Goal: Information Seeking & Learning: Learn about a topic

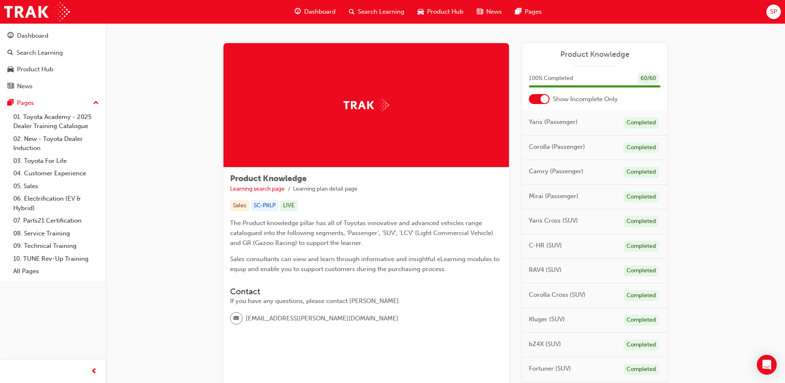
click at [327, 16] on span "Dashboard" at bounding box center [319, 12] width 31 height 10
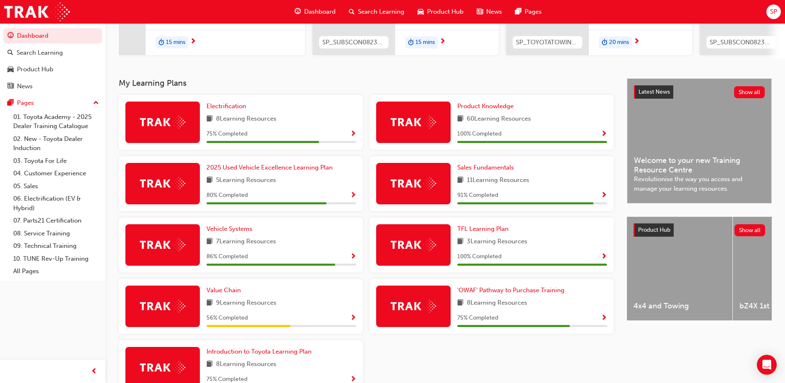
scroll to position [166, 0]
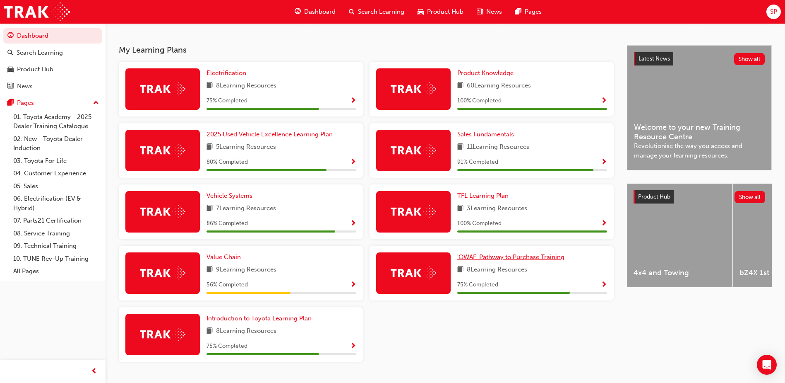
click at [517, 260] on span "'OWAF' Pathway to Purchase Training" at bounding box center [511, 256] width 107 height 7
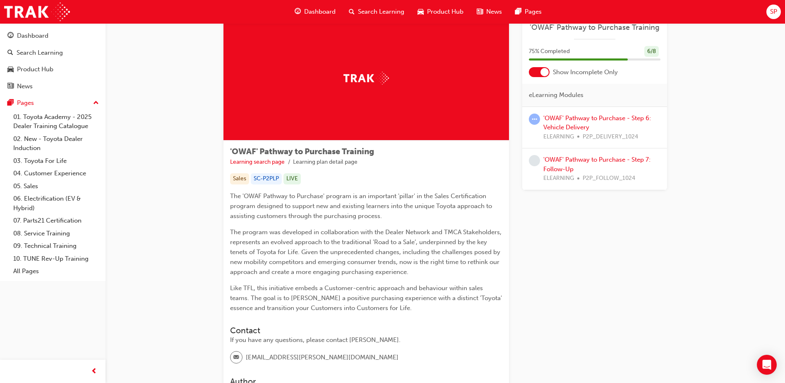
scroll to position [41, 0]
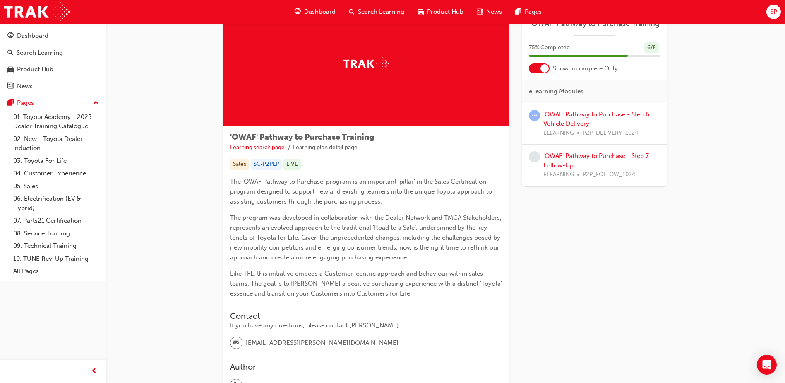
click at [574, 123] on link "'OWAF' Pathway to Purchase - Step 6: Vehicle Delivery" at bounding box center [598, 119] width 108 height 17
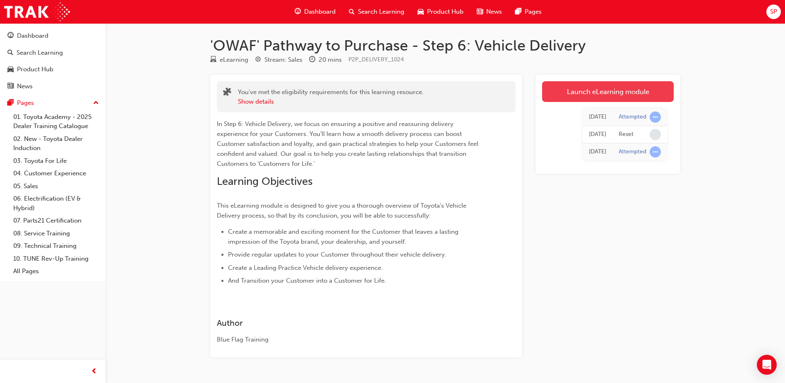
click at [607, 96] on link "Launch eLearning module" at bounding box center [608, 91] width 132 height 21
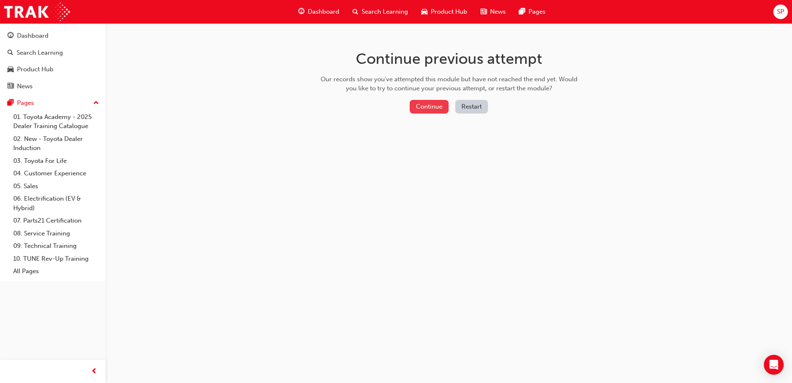
click at [434, 105] on button "Continue" at bounding box center [429, 107] width 39 height 14
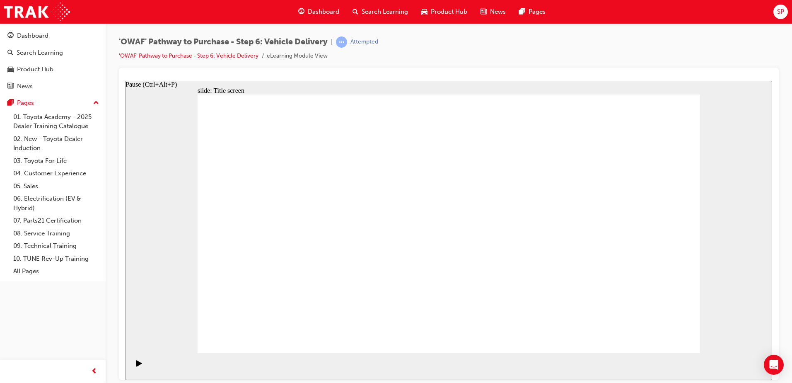
click at [140, 368] on div "Pause (Ctrl+Alt+P)" at bounding box center [139, 366] width 14 height 14
click at [136, 365] on icon "Pause (Ctrl+Alt+P)" at bounding box center [138, 362] width 5 height 6
click at [218, 63] on div "'OWAF' Pathway to Purchase - Step 6: Vehicle Delivery | Attempted 'OWAF' Pathwa…" at bounding box center [449, 51] width 660 height 31
click at [220, 53] on link "'OWAF' Pathway to Purchase - Step 6: Vehicle Delivery" at bounding box center [189, 55] width 140 height 7
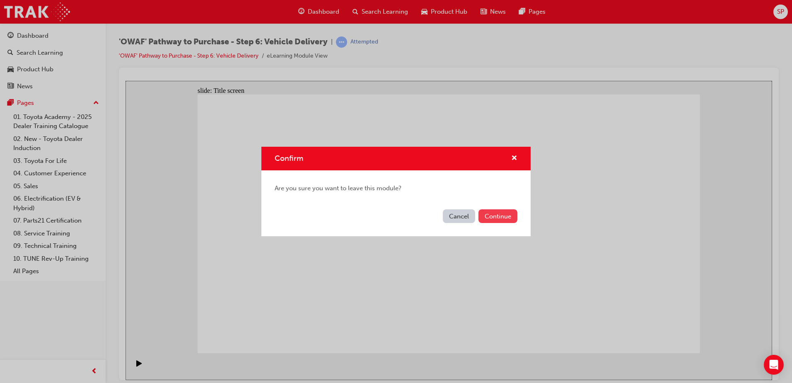
click at [499, 214] on button "Continue" at bounding box center [497, 216] width 39 height 14
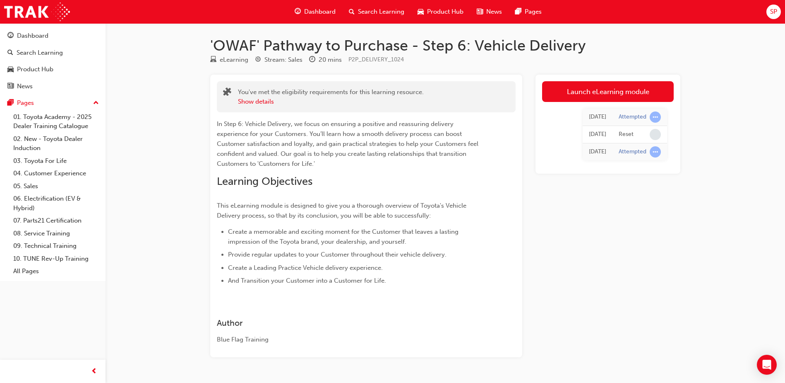
click at [594, 131] on div "5 days ago" at bounding box center [597, 135] width 17 height 10
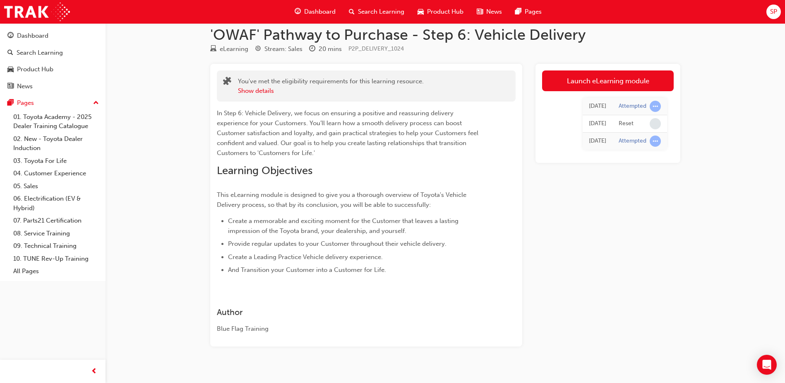
scroll to position [22, 0]
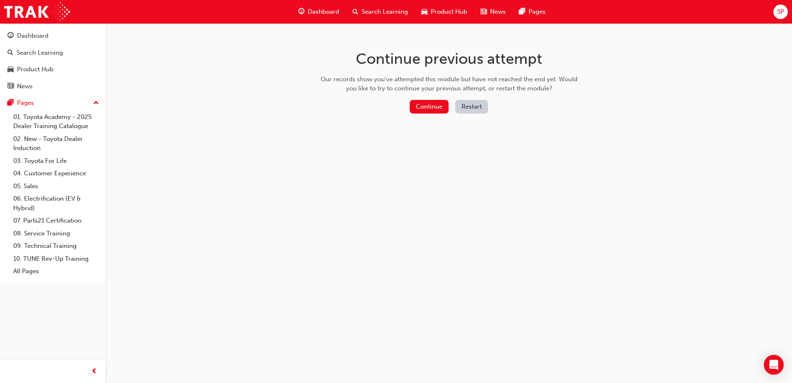
click at [478, 106] on button "Restart" at bounding box center [471, 107] width 33 height 14
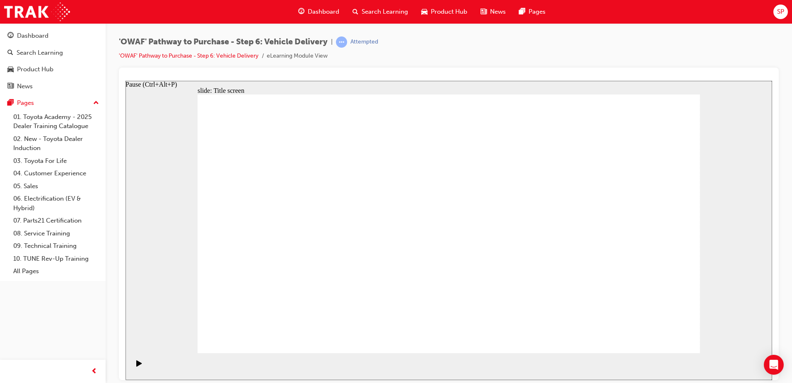
click at [136, 366] on icon "Pause (Ctrl+Alt+P)" at bounding box center [138, 362] width 5 height 6
click at [130, 359] on button "Pause (Ctrl+Alt+P)" at bounding box center [137, 366] width 14 height 14
click at [142, 55] on link "'OWAF' Pathway to Purchase - Step 6: Vehicle Delivery" at bounding box center [189, 55] width 140 height 7
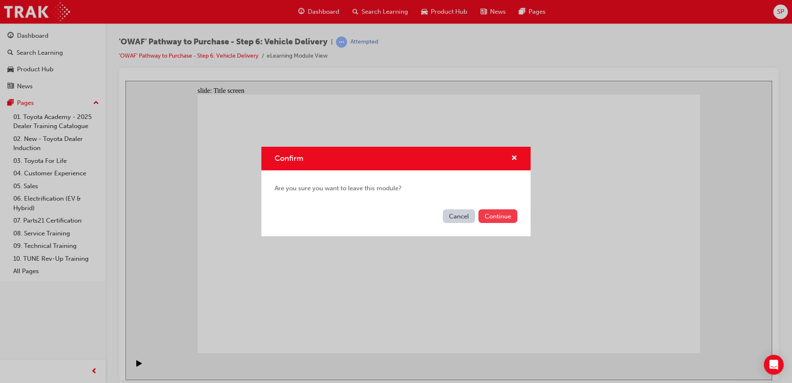
click at [502, 216] on button "Continue" at bounding box center [497, 216] width 39 height 14
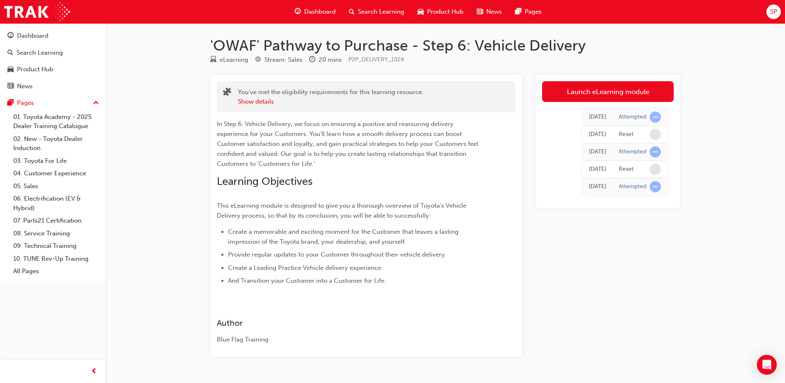
click at [319, 14] on span "Dashboard" at bounding box center [319, 12] width 31 height 10
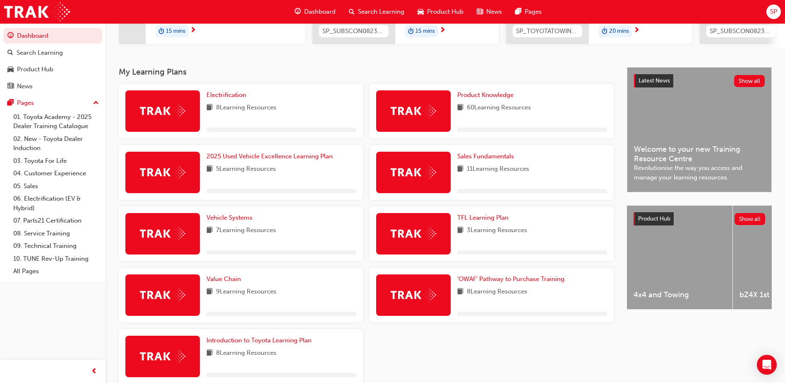
scroll to position [166, 0]
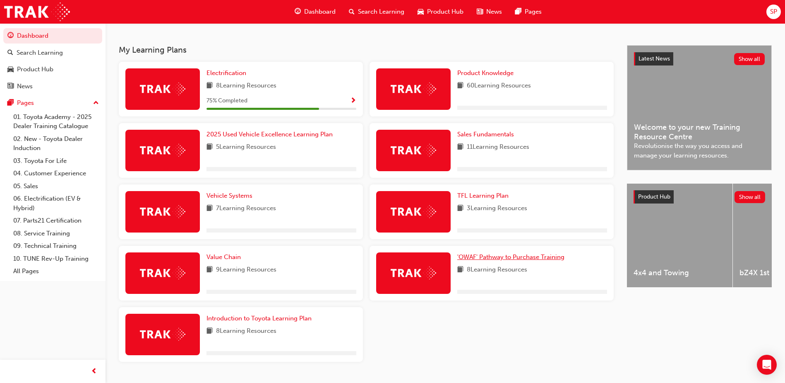
click at [511, 256] on span "'OWAF' Pathway to Purchase Training" at bounding box center [511, 256] width 107 height 7
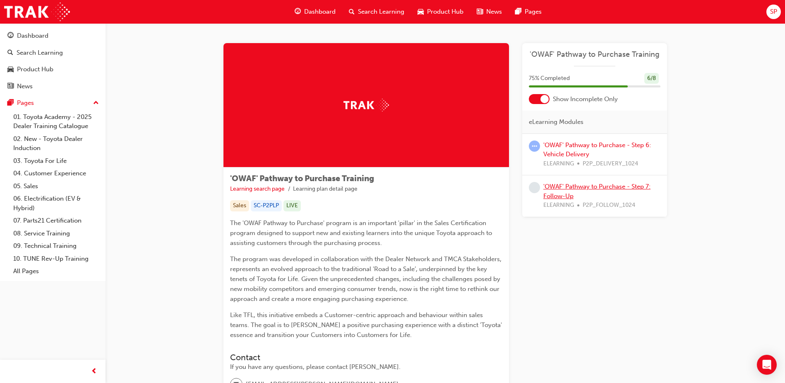
click at [588, 188] on link "'OWAF' Pathway to Purchase - Step 7: Follow-Up" at bounding box center [597, 191] width 107 height 17
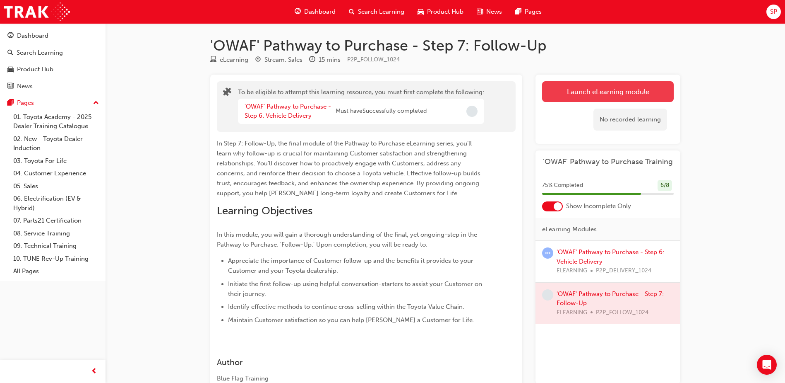
click at [607, 91] on button "Launch eLearning module" at bounding box center [608, 91] width 132 height 21
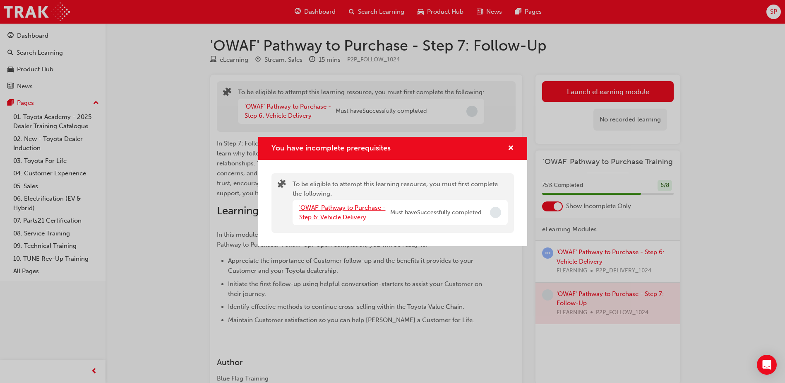
click at [337, 214] on link "'OWAF' Pathway to Purchase - Step 6: Vehicle Delivery" at bounding box center [342, 212] width 87 height 17
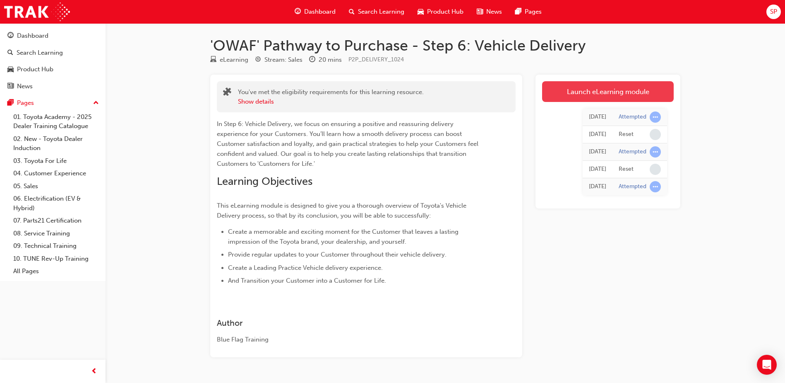
click at [579, 93] on link "Launch eLearning module" at bounding box center [608, 91] width 132 height 21
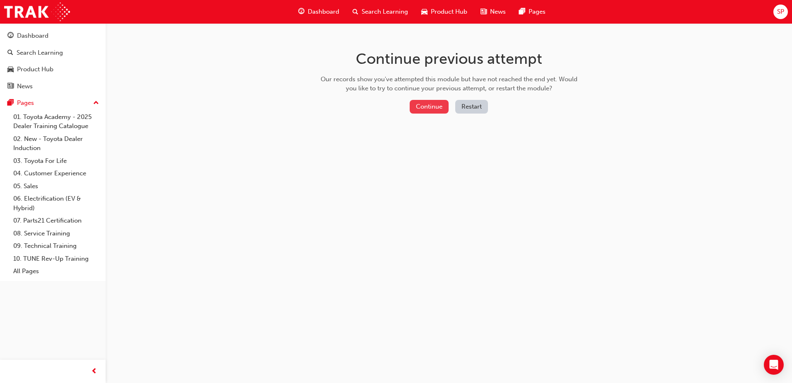
click at [423, 111] on button "Continue" at bounding box center [429, 107] width 39 height 14
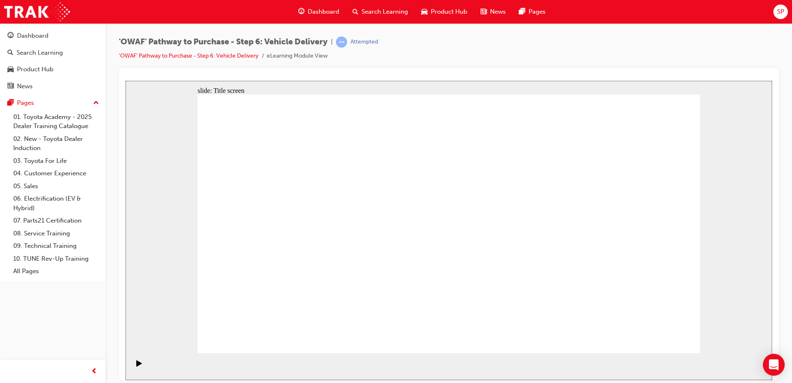
click at [783, 355] on body "Your version of Internet Explorer is outdated and not supported. Please upgrade…" at bounding box center [396, 191] width 792 height 383
click at [776, 361] on icon "Open Intercom Messenger" at bounding box center [774, 364] width 10 height 11
click at [140, 366] on div "Pause (Ctrl+Alt+P)" at bounding box center [139, 366] width 14 height 14
click at [133, 366] on div "Pause (Ctrl+Alt+P)" at bounding box center [139, 366] width 14 height 14
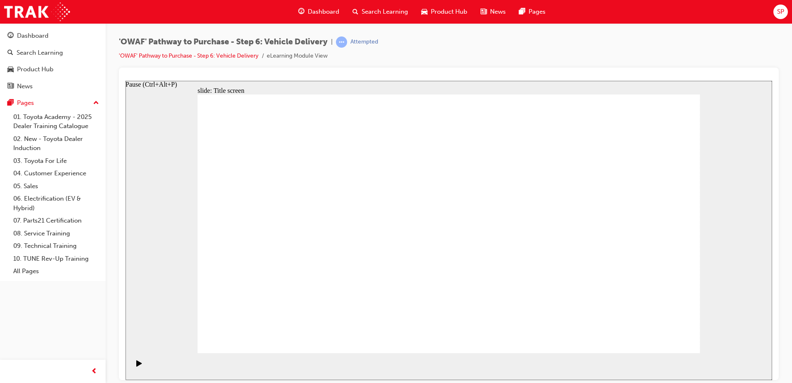
click at [136, 366] on icon "Pause (Ctrl+Alt+P)" at bounding box center [138, 362] width 5 height 6
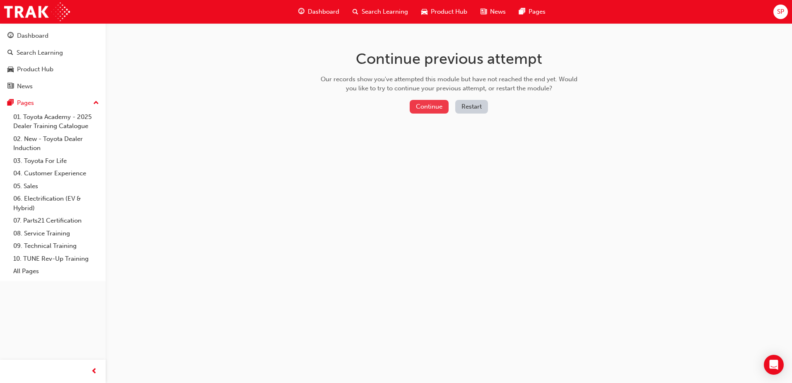
click at [420, 106] on button "Continue" at bounding box center [429, 107] width 39 height 14
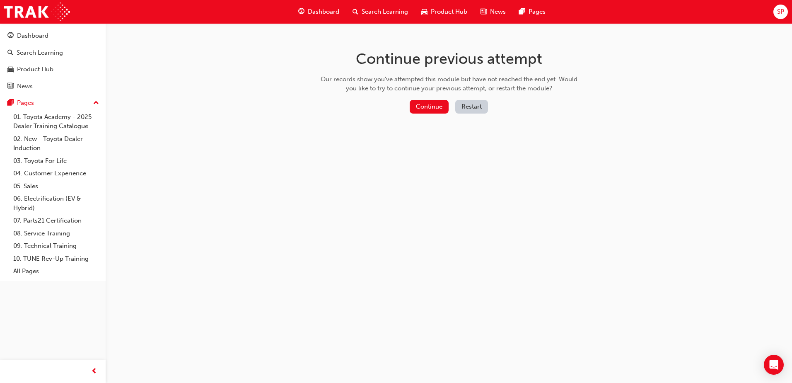
click at [408, 101] on div "Continue Restart" at bounding box center [449, 108] width 263 height 17
click at [429, 109] on button "Continue" at bounding box center [429, 107] width 39 height 14
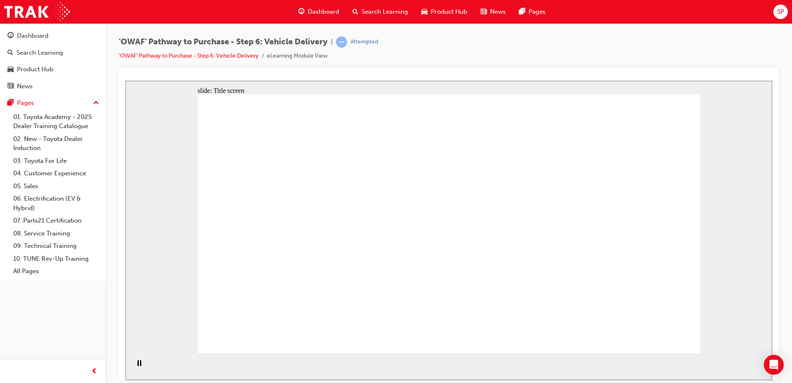
drag, startPoint x: 462, startPoint y: 212, endPoint x: 479, endPoint y: 272, distance: 61.6
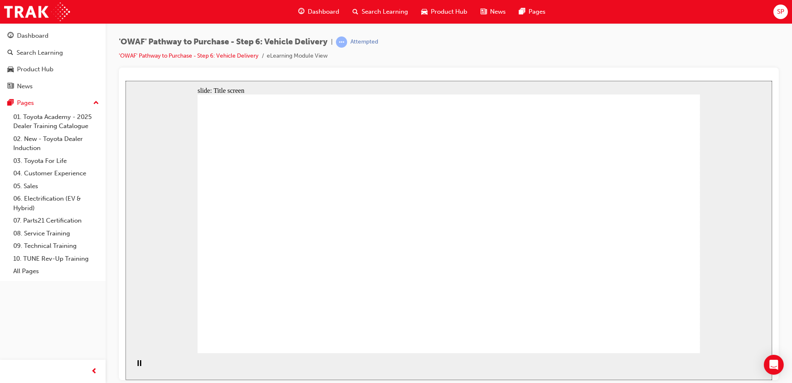
click at [773, 363] on icon "Open Intercom Messenger" at bounding box center [774, 364] width 10 height 11
